Goal: Check status

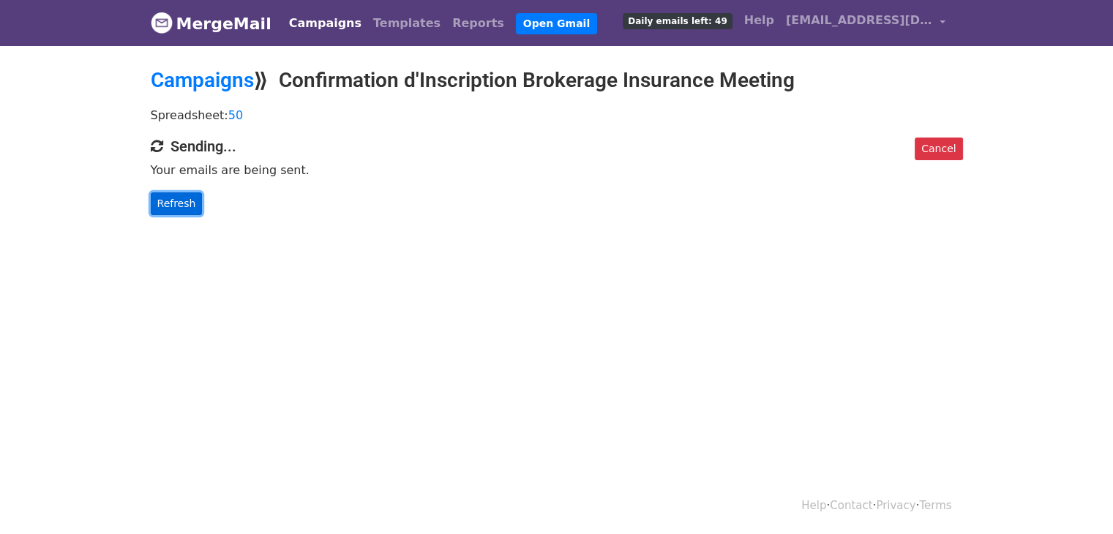
click at [157, 202] on link "Refresh" at bounding box center [177, 203] width 52 height 23
click at [180, 206] on link "Refresh" at bounding box center [177, 203] width 52 height 23
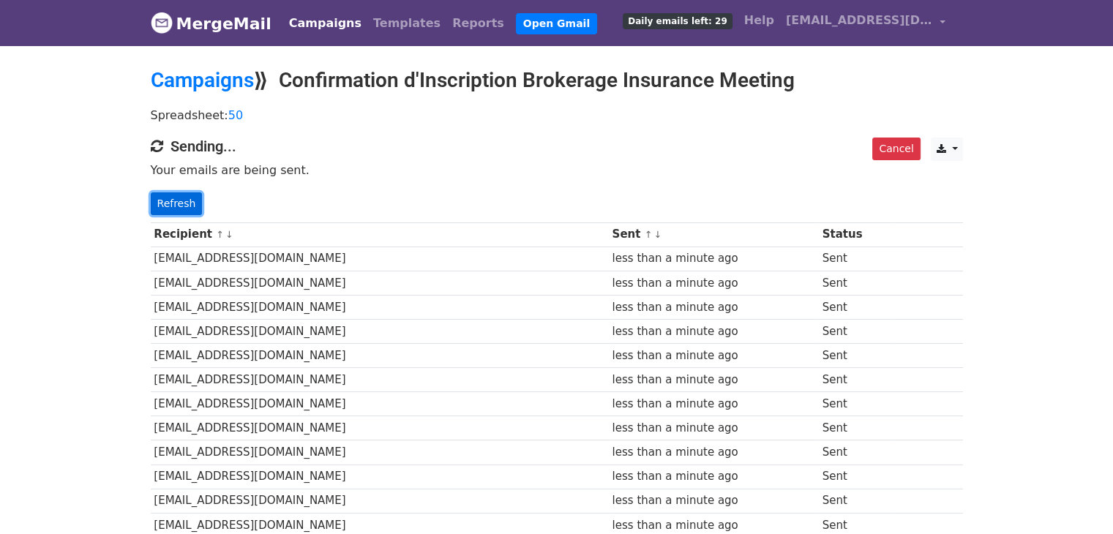
click at [168, 211] on link "Refresh" at bounding box center [177, 203] width 52 height 23
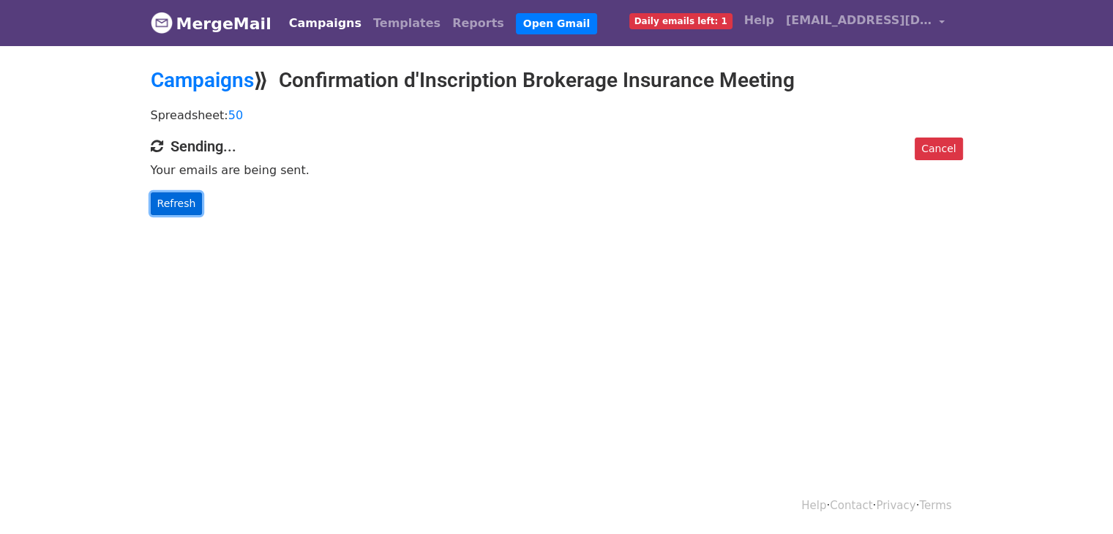
click at [182, 212] on link "Refresh" at bounding box center [177, 203] width 52 height 23
